Goal: Ask a question

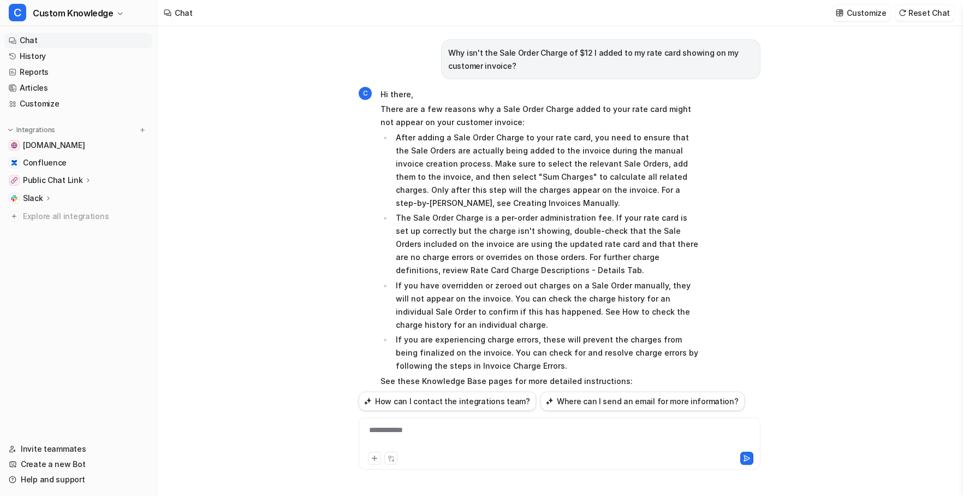
scroll to position [4550, 0]
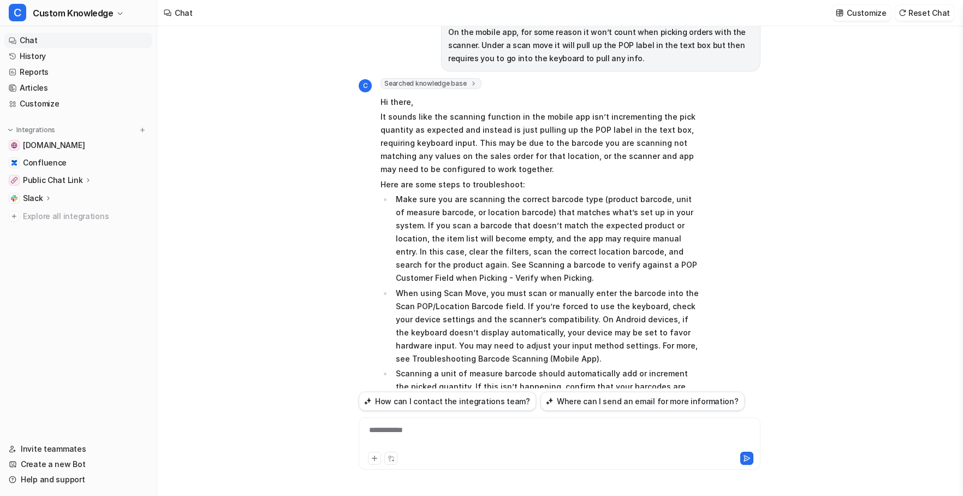
click at [411, 423] on div "**********" at bounding box center [560, 443] width 402 height 52
click at [412, 432] on div "**********" at bounding box center [559, 436] width 396 height 25
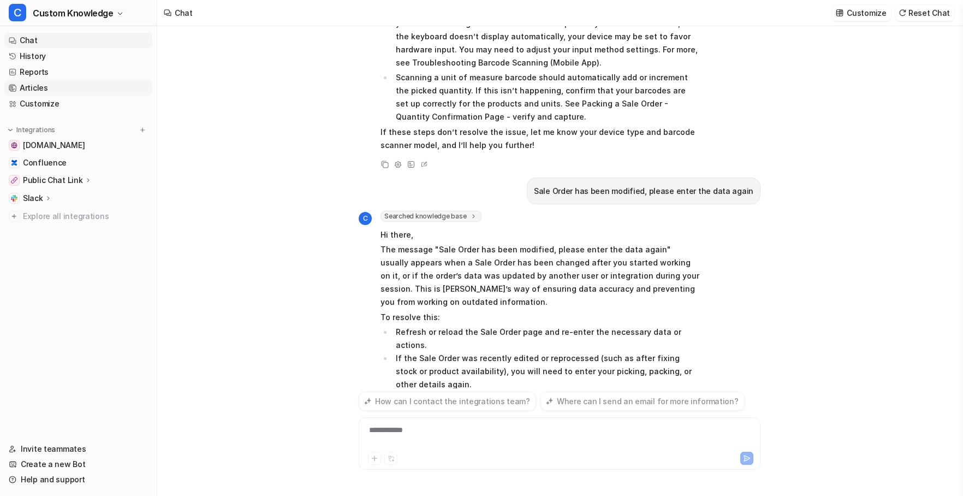
scroll to position [4902, 0]
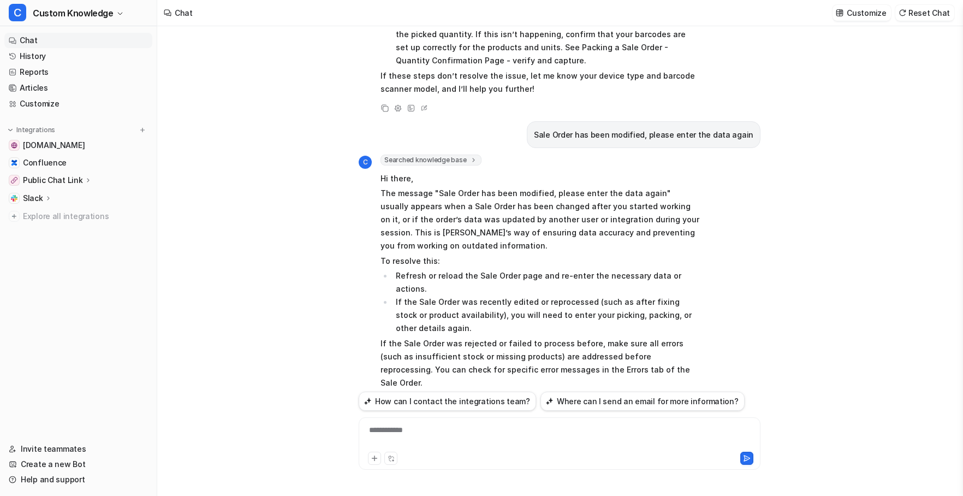
click at [382, 483] on icon at bounding box center [385, 487] width 8 height 8
click at [275, 417] on div "Why isn't the Sale Order Charge of $12 I added to my rate card showing on my cu…" at bounding box center [559, 261] width 805 height 470
click at [413, 429] on div "**********" at bounding box center [559, 436] width 396 height 25
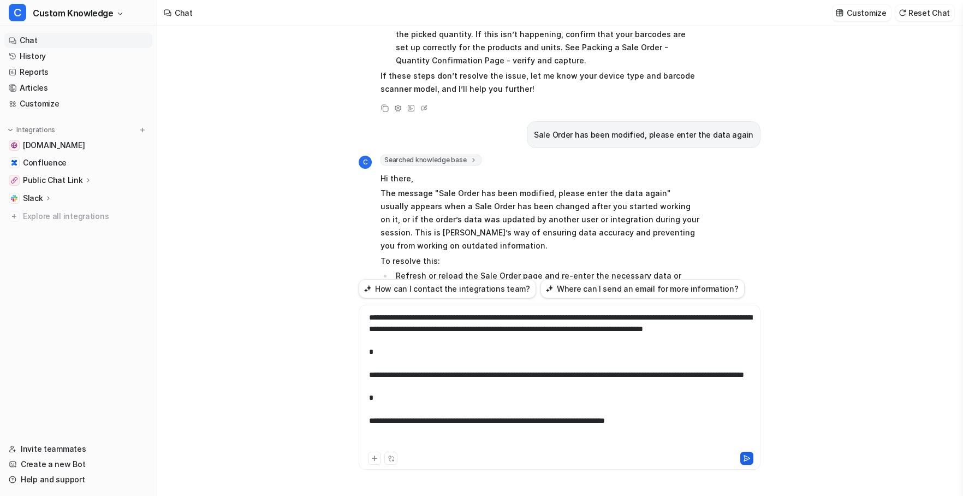
click at [744, 461] on icon at bounding box center [747, 458] width 8 height 8
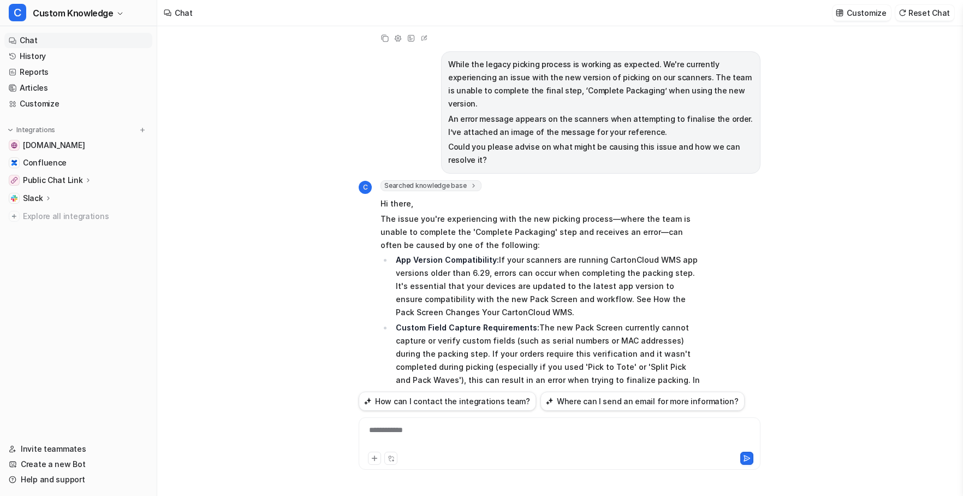
scroll to position [5334, 0]
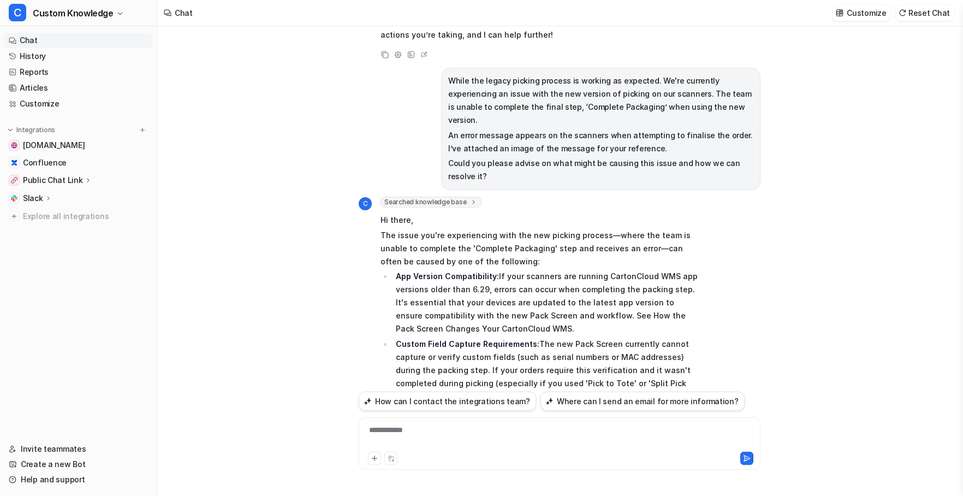
drag, startPoint x: 524, startPoint y: 195, endPoint x: 373, endPoint y: 90, distance: 184.2
click at [373, 197] on div "C Searched knowledge base search_queries : [ "error message when completing pac…" at bounding box center [529, 397] width 341 height 401
copy span "Hi there, The issue you're experiencing with the new picking process—where the …"
click at [423, 431] on div at bounding box center [559, 436] width 396 height 25
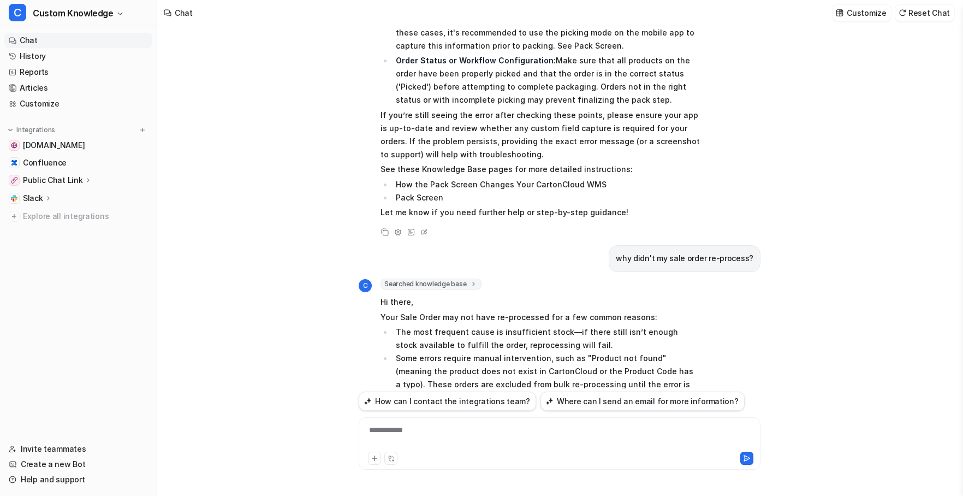
scroll to position [5754, 0]
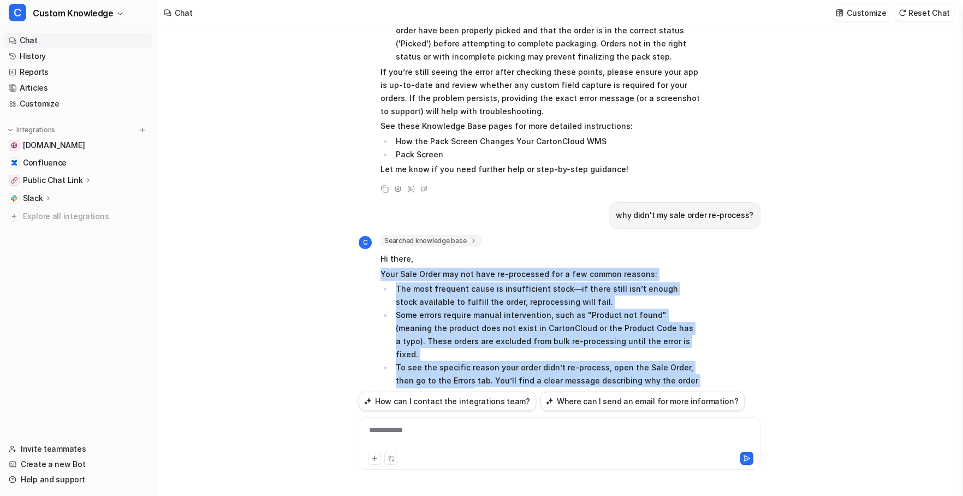
drag, startPoint x: 496, startPoint y: 277, endPoint x: 376, endPoint y: 144, distance: 179.8
click at [376, 235] on div "C Searched knowledge base search_queries : [ "why didn't my sale order re-proce…" at bounding box center [529, 368] width 341 height 266
copy span "Your Sale Order may not have re-processed for a few common reasons: The most fr…"
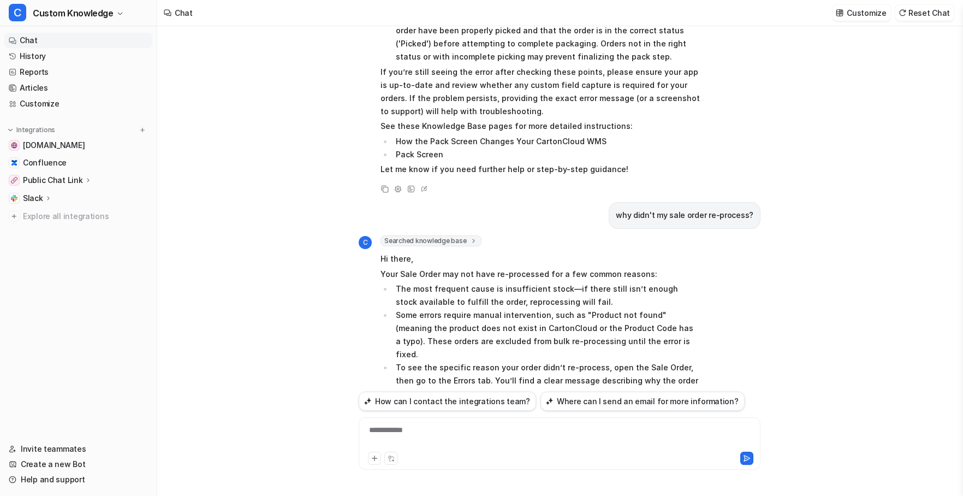
click at [323, 11] on div "Chat Customize Reset Chat" at bounding box center [560, 13] width 806 height 26
click at [395, 308] on li "Some errors require manual intervention, such as "Product not found" (meaning t…" at bounding box center [546, 334] width 307 height 52
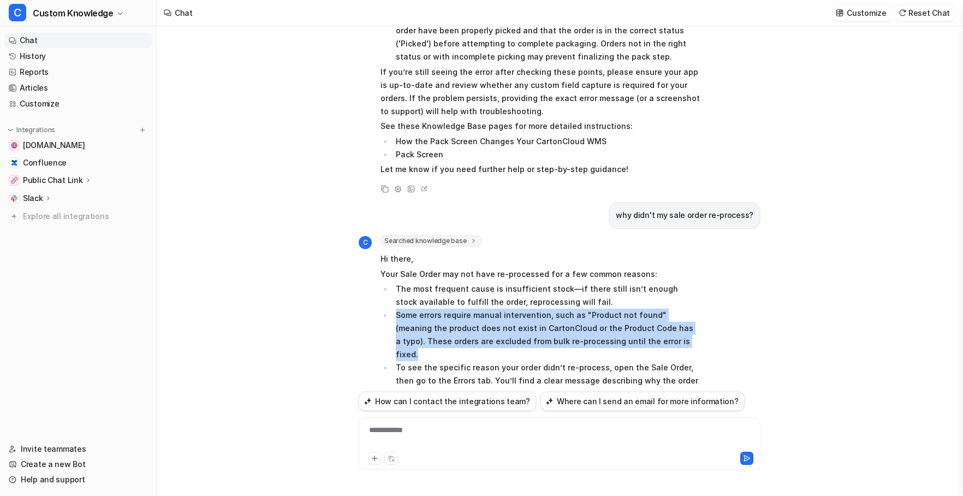
drag, startPoint x: 396, startPoint y: 183, endPoint x: 657, endPoint y: 206, distance: 261.9
click at [657, 308] on li "Some errors require manual intervention, such as "Product not found" (meaning t…" at bounding box center [546, 334] width 307 height 52
copy li "Some errors require manual intervention, such as "Product not found" (meaning t…"
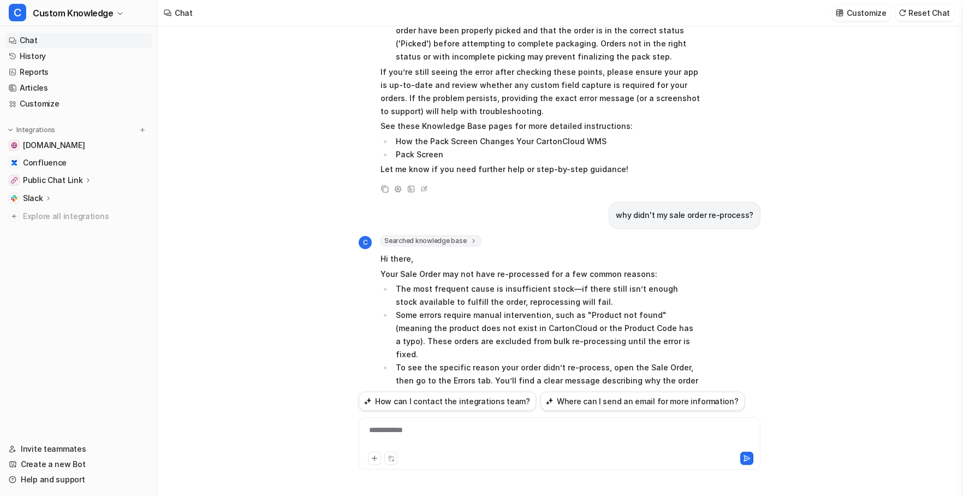
click at [426, 427] on div "**********" at bounding box center [559, 436] width 396 height 25
click at [749, 461] on icon at bounding box center [747, 458] width 8 height 8
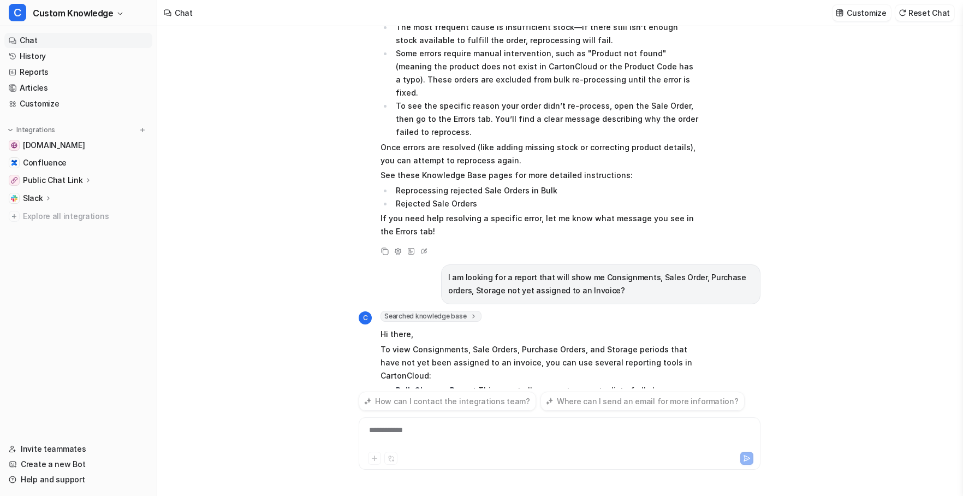
scroll to position [6115, 0]
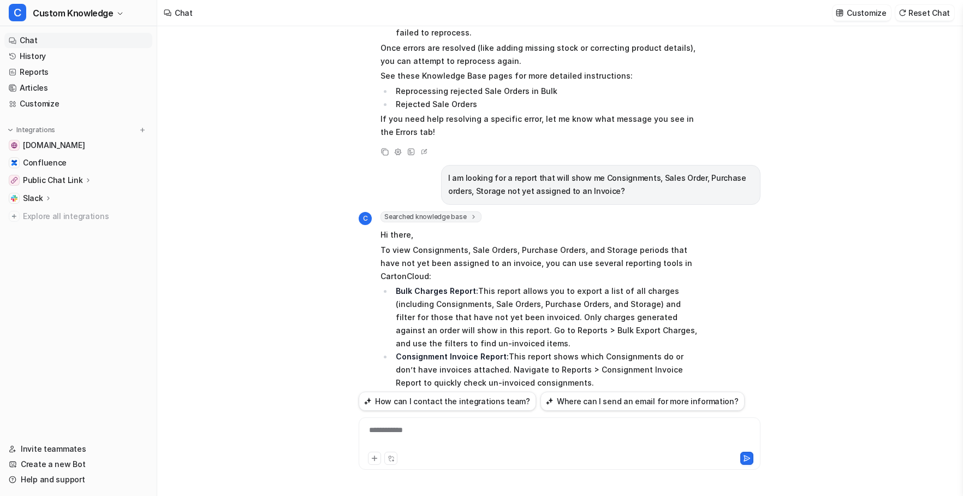
drag, startPoint x: 452, startPoint y: 186, endPoint x: 378, endPoint y: 105, distance: 109.7
click at [378, 211] on div "C Searched knowledge base search_queries : [ "report showing Consignments, Sale…" at bounding box center [529, 369] width 341 height 317
click at [415, 284] on li "Bulk Charges Report: This report allows you to export a list of all charges (in…" at bounding box center [546, 317] width 307 height 66
drag, startPoint x: 396, startPoint y: 132, endPoint x: 462, endPoint y: 184, distance: 83.6
click at [462, 284] on li "Bulk Charges Report: This report allows you to export a list of all charges (in…" at bounding box center [546, 317] width 307 height 66
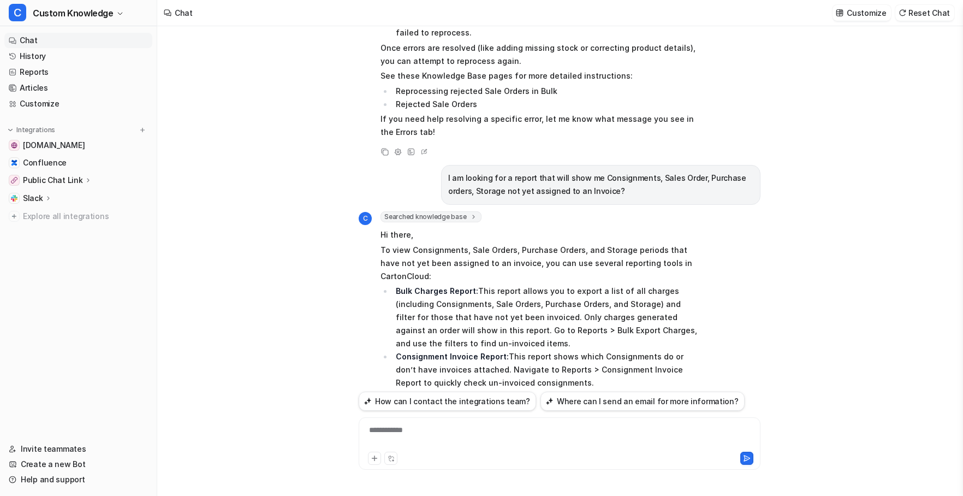
copy li "Bulk Charges Report: This report allows you to export a list of all charges (in…"
